Goal: Task Accomplishment & Management: Use online tool/utility

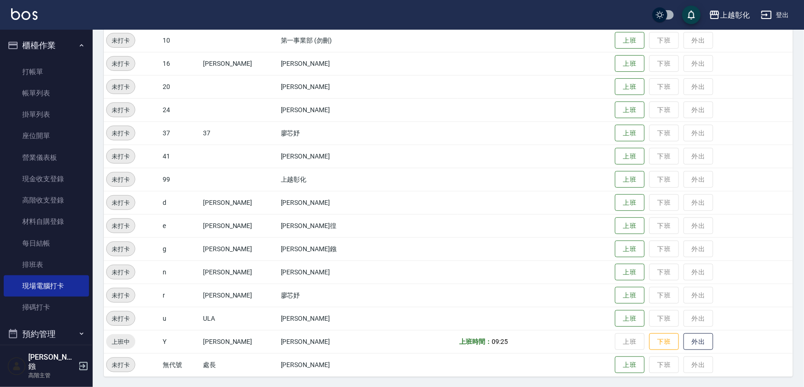
scroll to position [84, 0]
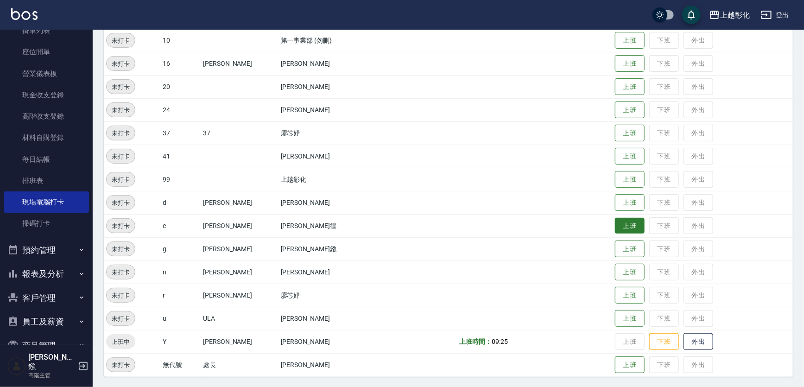
click at [627, 220] on button "上班" at bounding box center [630, 226] width 30 height 16
click at [623, 271] on button "上班" at bounding box center [630, 272] width 30 height 16
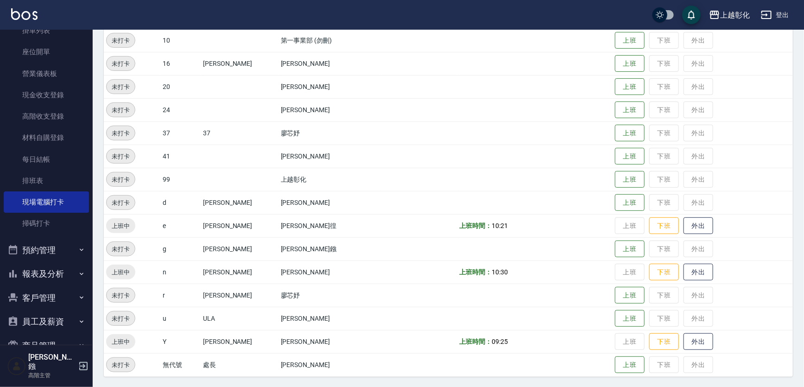
click at [49, 266] on button "報表及分析" at bounding box center [46, 274] width 85 height 24
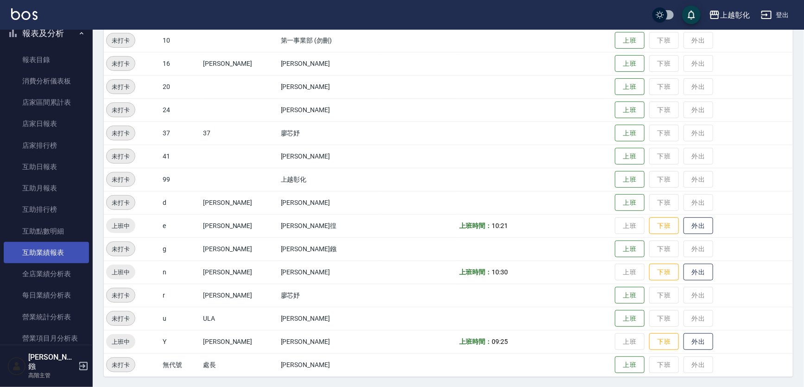
scroll to position [379, 0]
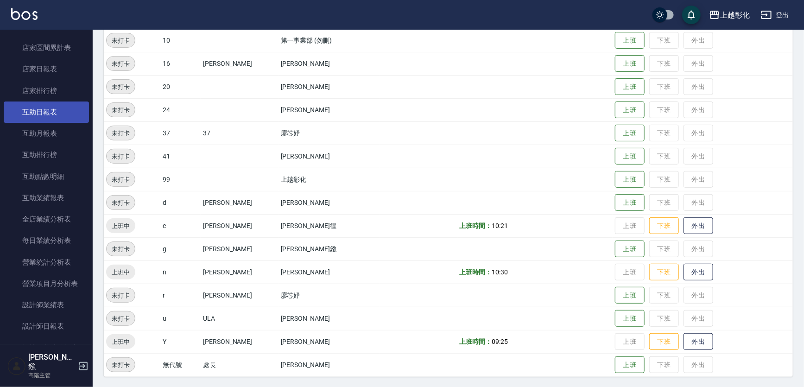
click at [42, 107] on link "互助日報表" at bounding box center [46, 111] width 85 height 21
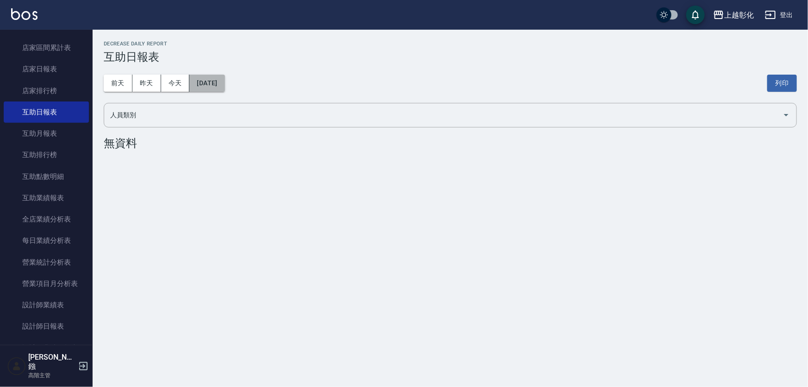
click at [217, 80] on button "[DATE]" at bounding box center [206, 83] width 35 height 17
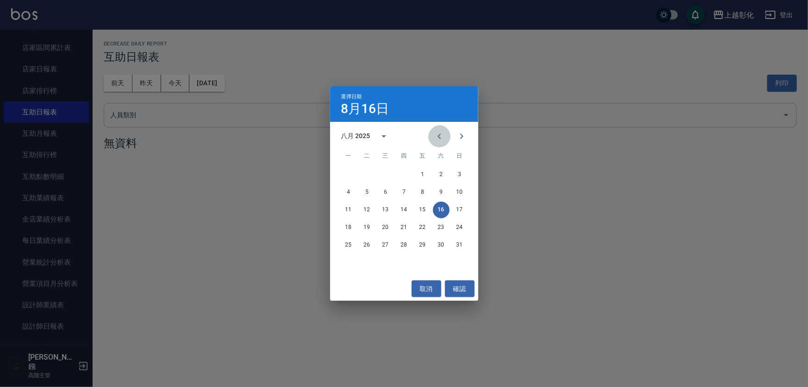
click at [435, 133] on icon "Previous month" at bounding box center [439, 136] width 11 height 11
click at [400, 246] on button "31" at bounding box center [404, 245] width 17 height 17
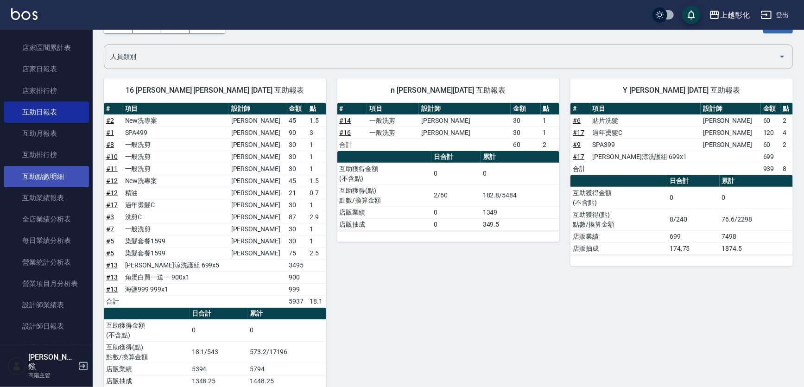
scroll to position [79, 0]
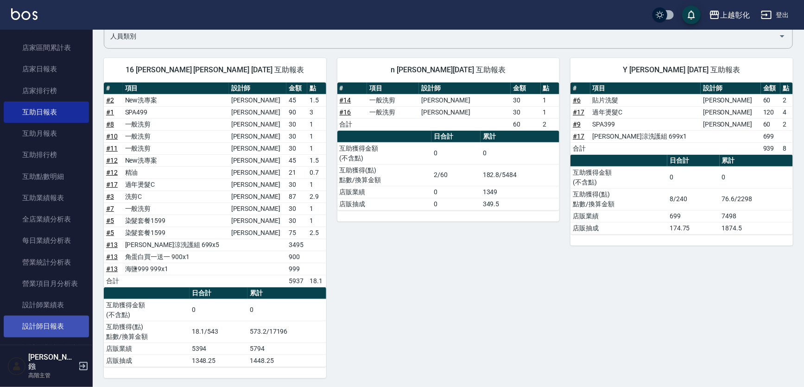
click at [38, 317] on link "設計師日報表" at bounding box center [46, 325] width 85 height 21
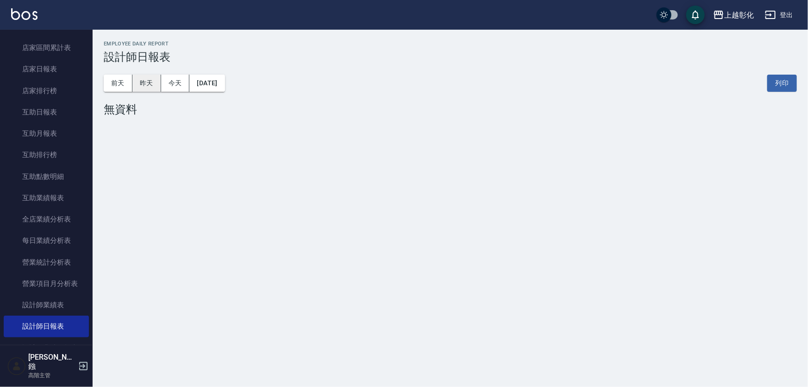
click at [147, 78] on button "昨天" at bounding box center [146, 83] width 29 height 17
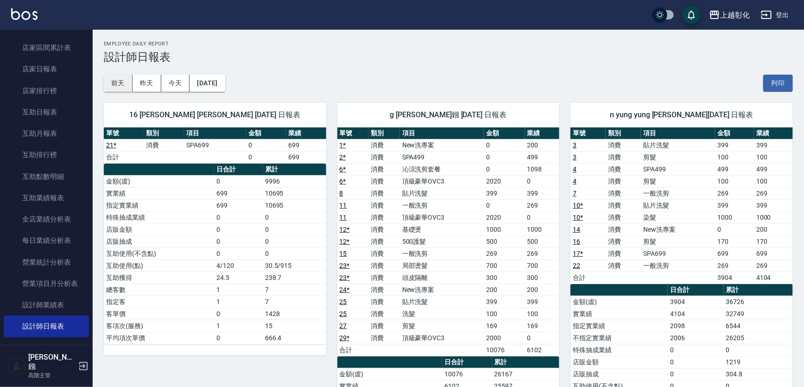
click at [108, 83] on button "前天" at bounding box center [118, 83] width 29 height 17
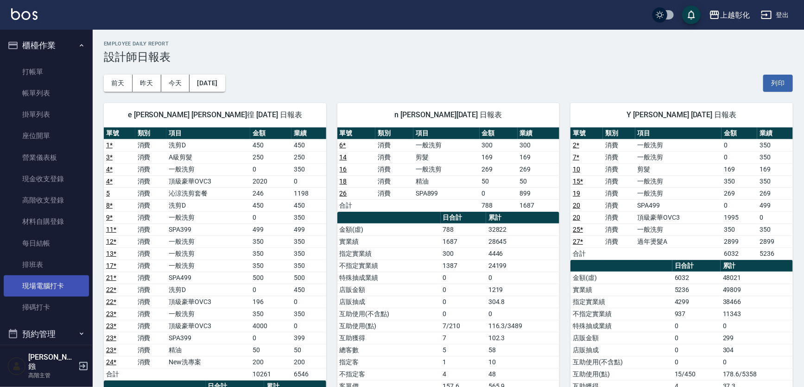
click at [47, 278] on link "現場電腦打卡" at bounding box center [46, 285] width 85 height 21
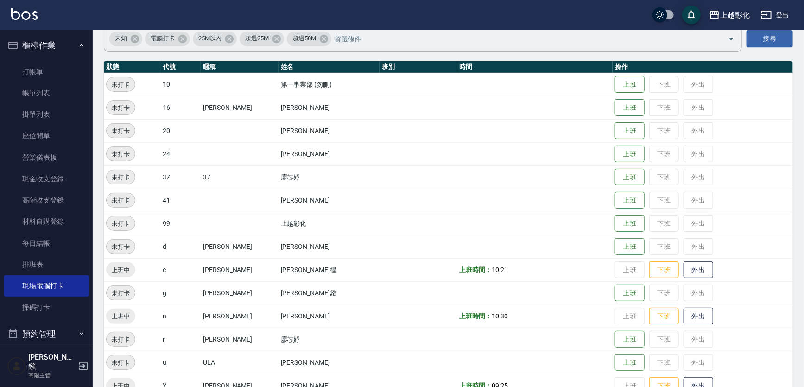
scroll to position [121, 0]
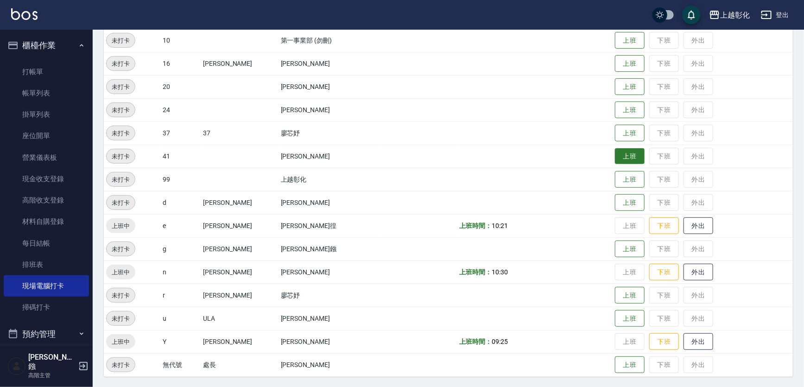
click at [617, 156] on button "上班" at bounding box center [630, 156] width 30 height 16
click at [624, 67] on button "上班" at bounding box center [630, 64] width 30 height 16
